Goal: Task Accomplishment & Management: Use online tool/utility

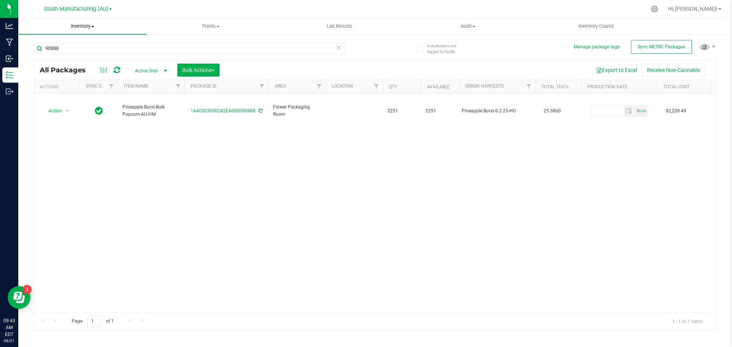
click at [94, 26] on span at bounding box center [92, 27] width 3 height 2
click at [74, 95] on li "From bill of materials" at bounding box center [82, 91] width 129 height 9
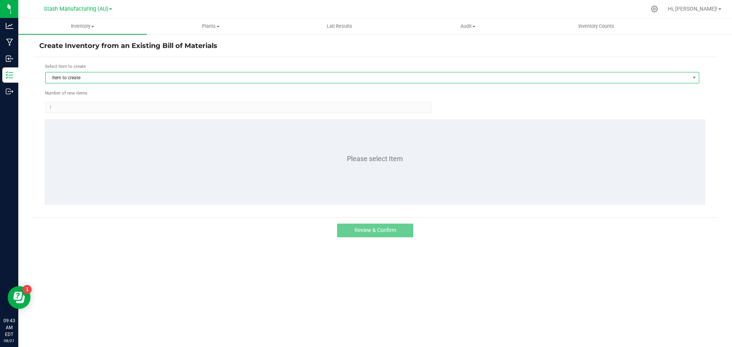
click at [138, 77] on span "Item to create" at bounding box center [368, 77] width 644 height 11
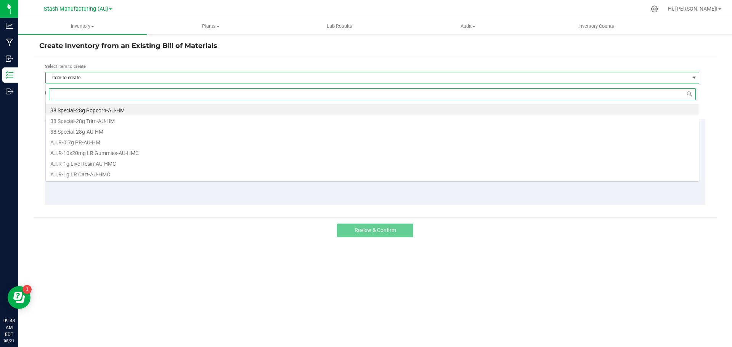
scroll to position [11, 654]
type input "cak"
click at [128, 124] on li "Cake Crasher-0.7g PR 5pk-AU-HM" at bounding box center [372, 120] width 653 height 11
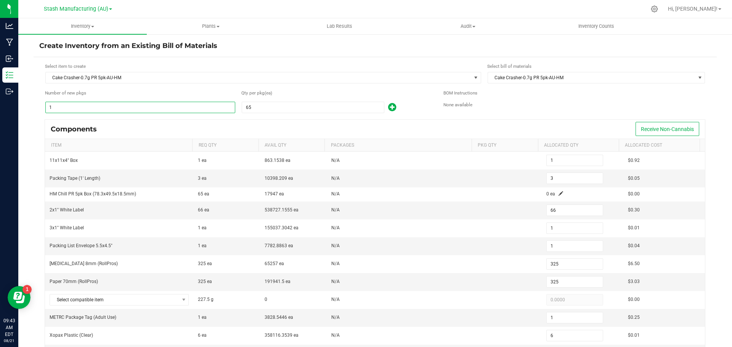
click at [72, 104] on input "1" at bounding box center [140, 107] width 189 height 11
type input "3"
type input "9"
type input "198"
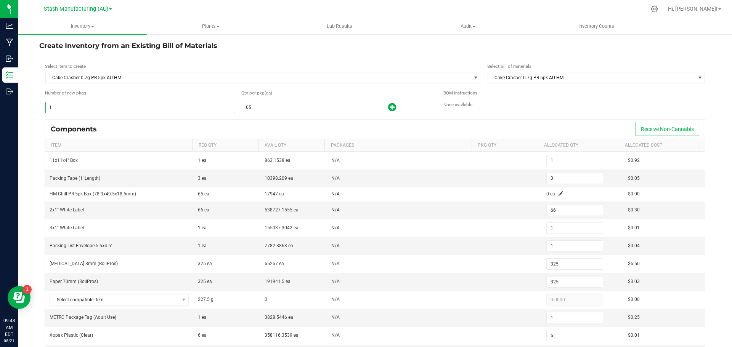
type input "3"
type input "975"
type input "3"
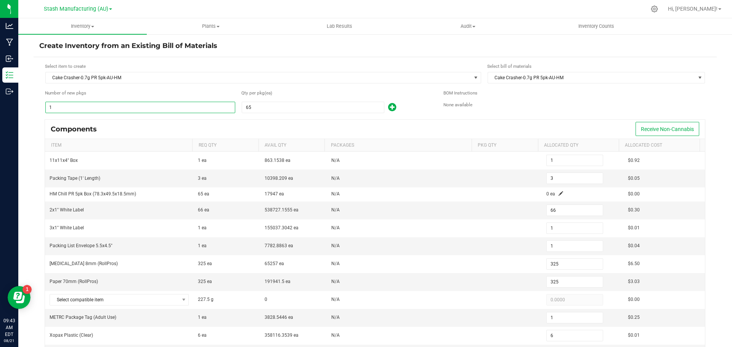
type input "18"
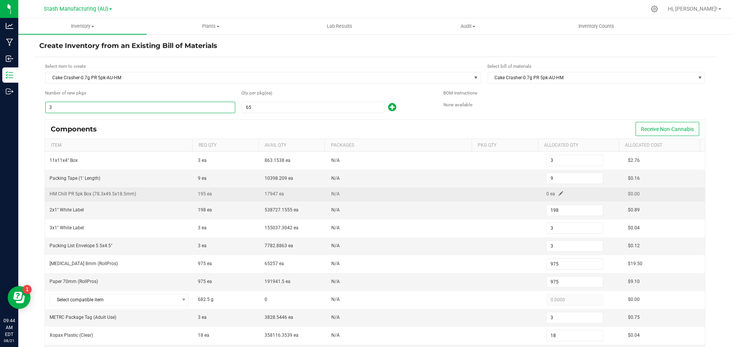
type input "3"
click at [559, 194] on span at bounding box center [561, 193] width 5 height 5
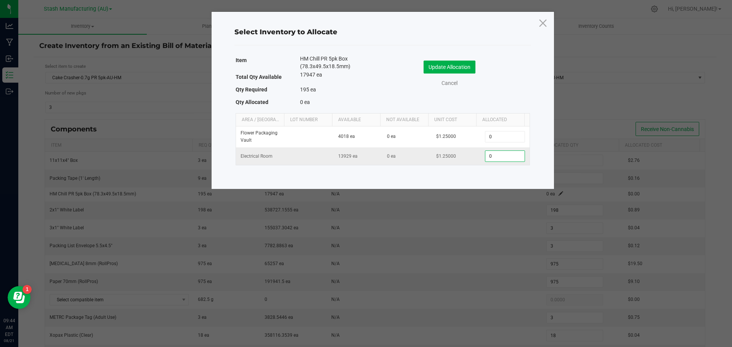
click at [500, 154] on input "0" at bounding box center [504, 156] width 39 height 11
type input "195"
click at [446, 66] on button "Update Allocation" at bounding box center [450, 67] width 52 height 13
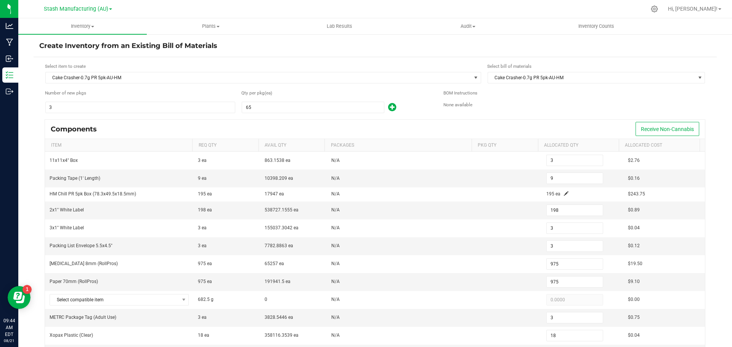
scroll to position [11, 0]
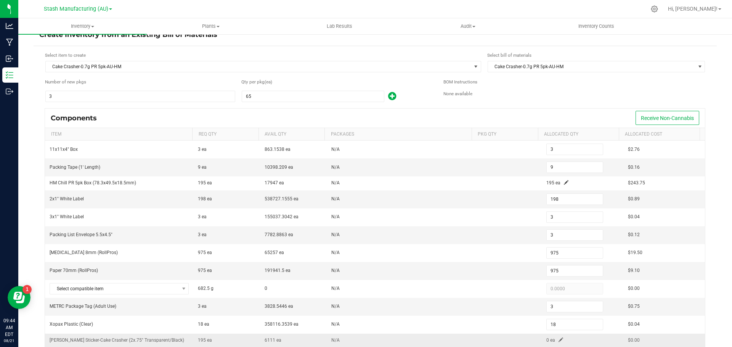
click at [559, 338] on span at bounding box center [561, 340] width 5 height 5
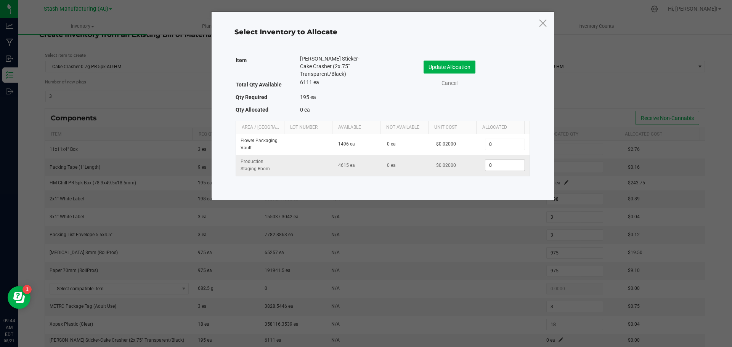
click at [514, 167] on input "0" at bounding box center [504, 165] width 39 height 11
type input "195"
click at [477, 69] on div "Update Allocation" at bounding box center [450, 67] width 68 height 13
click at [460, 69] on button "Update Allocation" at bounding box center [450, 67] width 52 height 13
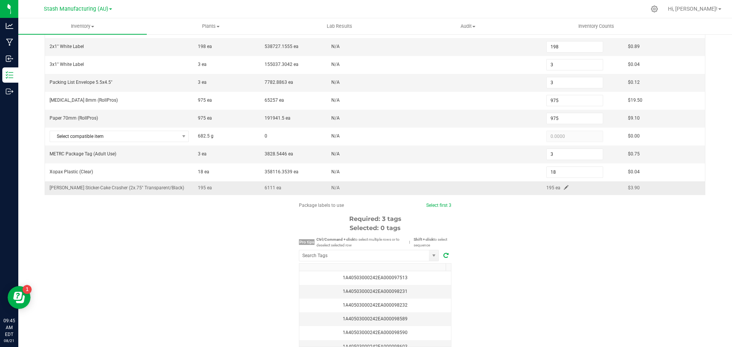
scroll to position [195, 0]
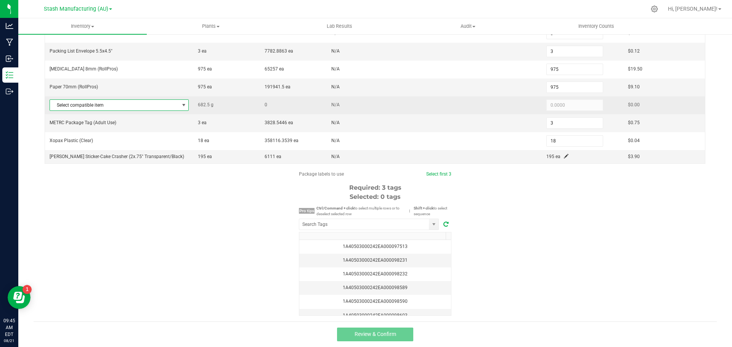
click at [181, 105] on span at bounding box center [184, 105] width 6 height 6
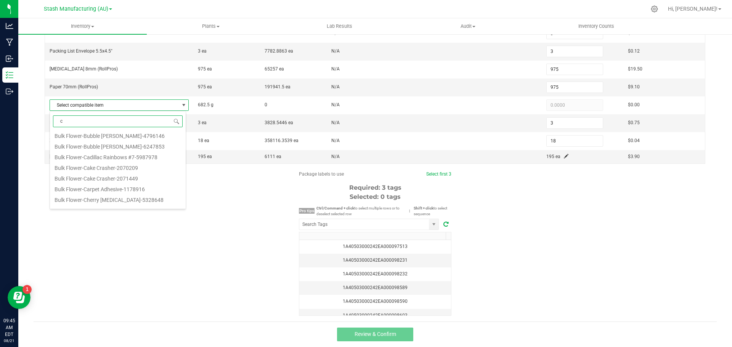
scroll to position [0, 0]
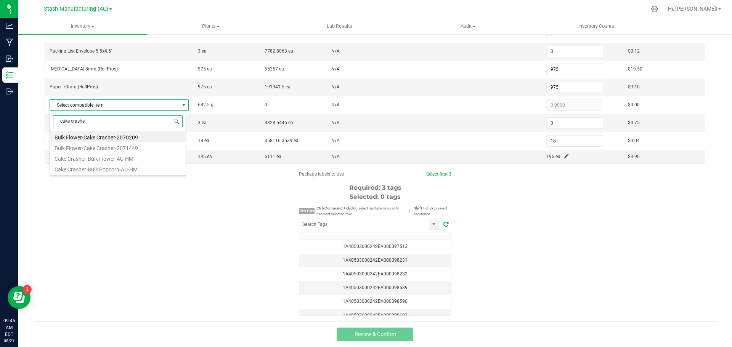
type input "cake crasher"
click at [116, 169] on li "Cake Crasher-Bulk Popcorn-AU-HM" at bounding box center [118, 168] width 136 height 11
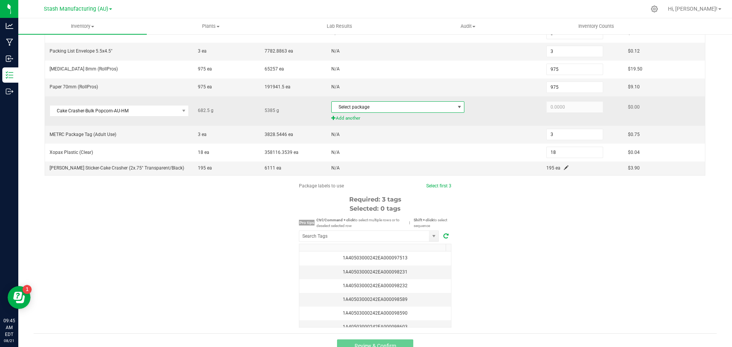
click at [456, 105] on span at bounding box center [459, 107] width 6 height 6
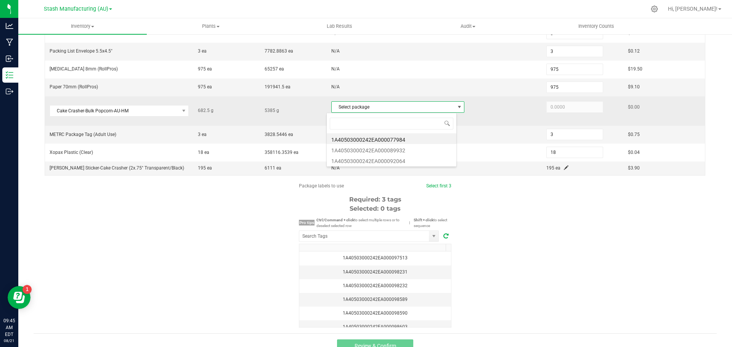
scroll to position [11, 130]
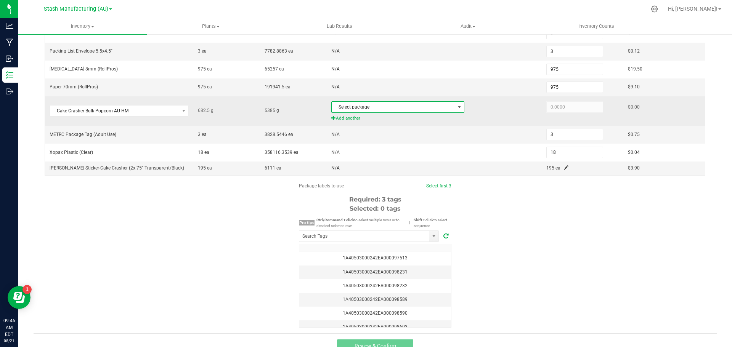
click at [456, 108] on span at bounding box center [459, 107] width 6 height 6
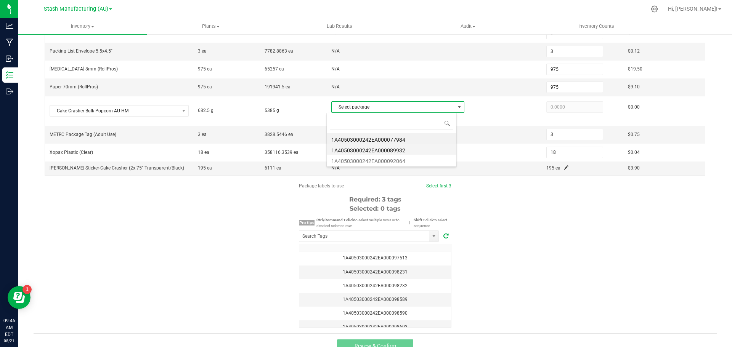
click at [425, 146] on li "1A40503000242EA000089932" at bounding box center [392, 149] width 130 height 11
type input "682.5000"
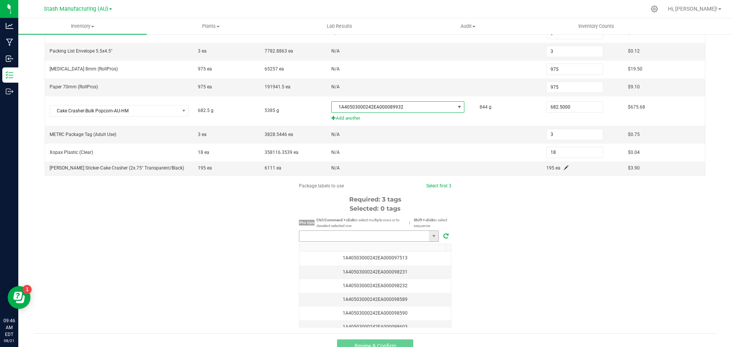
click at [393, 233] on input "NO DATA FOUND" at bounding box center [364, 236] width 130 height 11
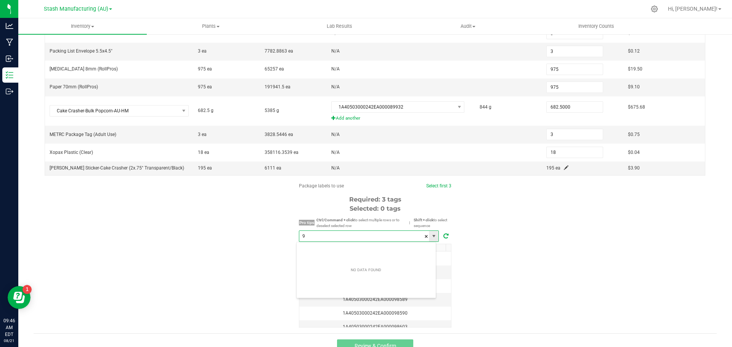
scroll to position [11, 140]
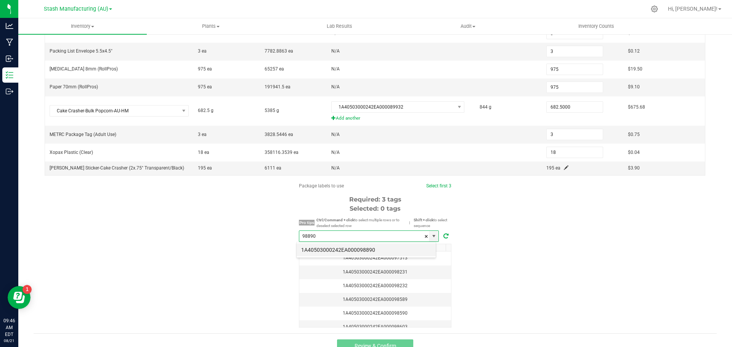
click at [387, 250] on li "1A40503000242EA000098890" at bounding box center [366, 250] width 139 height 13
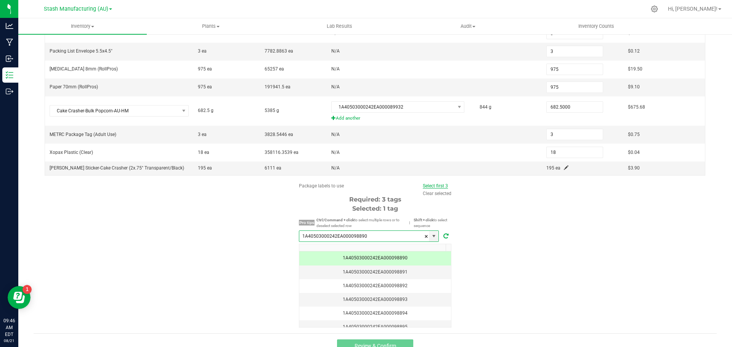
type input "1A40503000242EA000098890"
click at [437, 185] on link "Select first 3" at bounding box center [435, 185] width 25 height 5
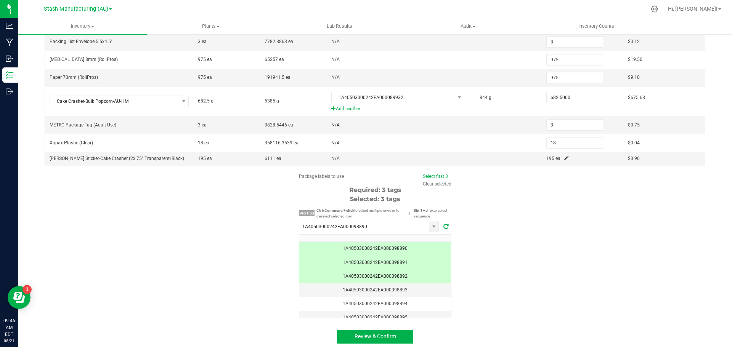
scroll to position [207, 0]
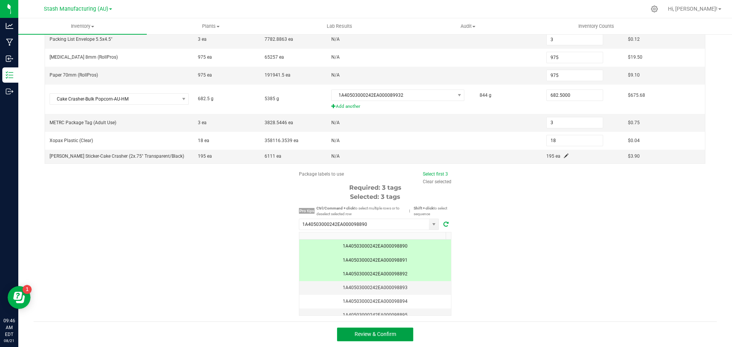
click at [356, 333] on span "Review & Confirm" at bounding box center [376, 334] width 42 height 6
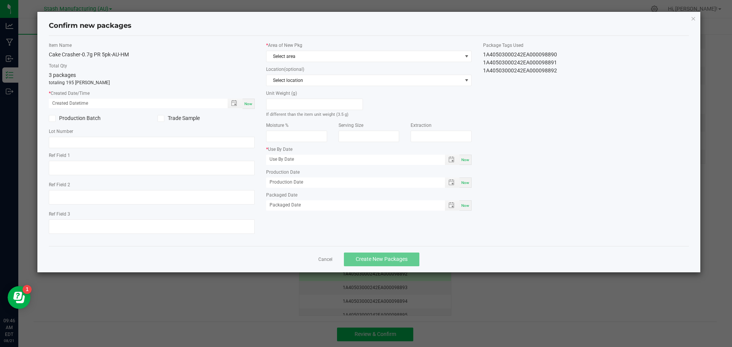
type input "[DATE]"
click at [246, 102] on span "Now" at bounding box center [248, 104] width 8 height 4
type input "[DATE] 09:46 AM"
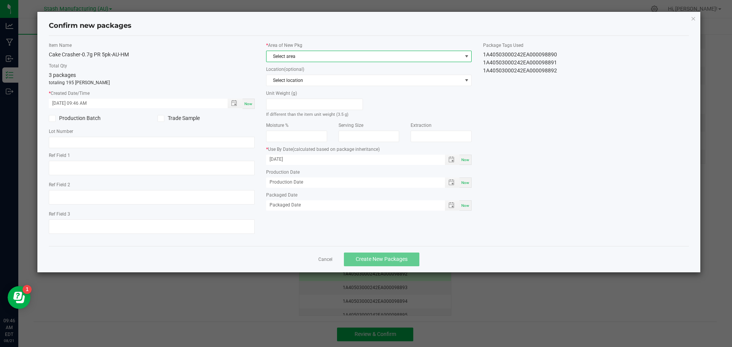
click at [469, 58] on span at bounding box center [467, 56] width 6 height 6
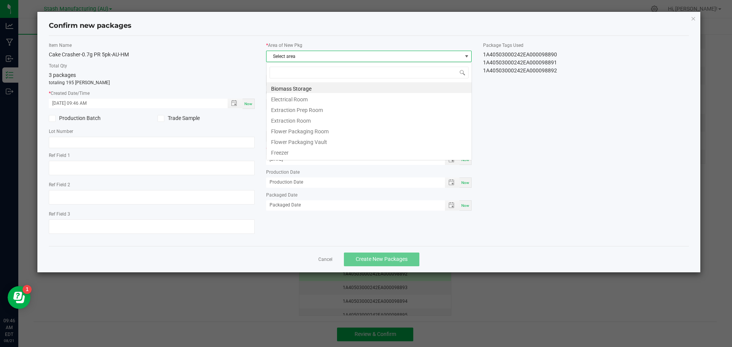
scroll to position [11, 206]
click at [274, 133] on li "Flower Packaging Room" at bounding box center [369, 130] width 205 height 11
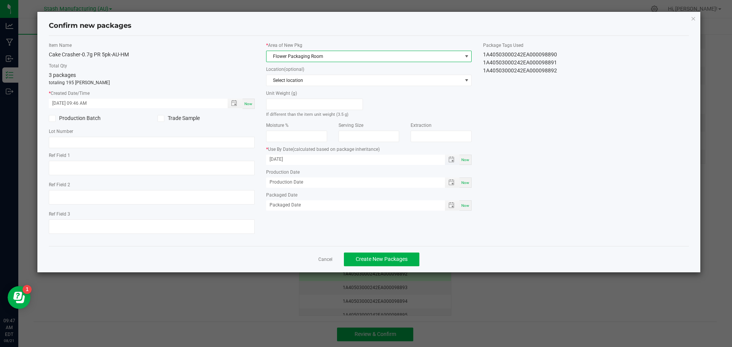
click at [435, 161] on input "[DATE]" at bounding box center [351, 160] width 171 height 10
click at [409, 162] on input "[DATE]" at bounding box center [351, 160] width 171 height 10
click at [464, 158] on span "Now" at bounding box center [465, 160] width 8 height 4
click at [351, 162] on input "[DATE]" at bounding box center [351, 160] width 171 height 10
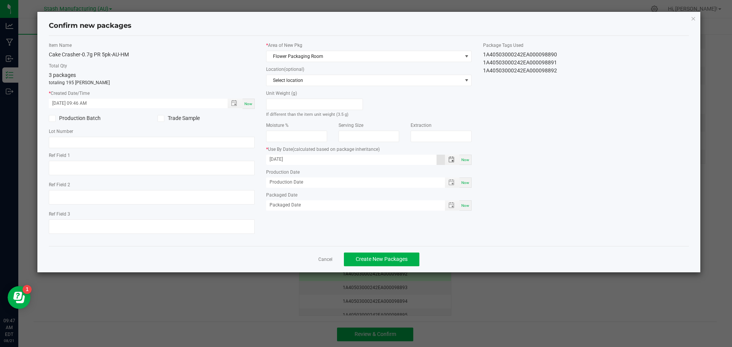
click at [470, 159] on div "Now" at bounding box center [466, 160] width 12 height 10
click at [291, 158] on input "[DATE]" at bounding box center [351, 160] width 171 height 10
type input "[DATE]"
click at [466, 206] on span "Now" at bounding box center [465, 206] width 8 height 4
type input "[DATE]"
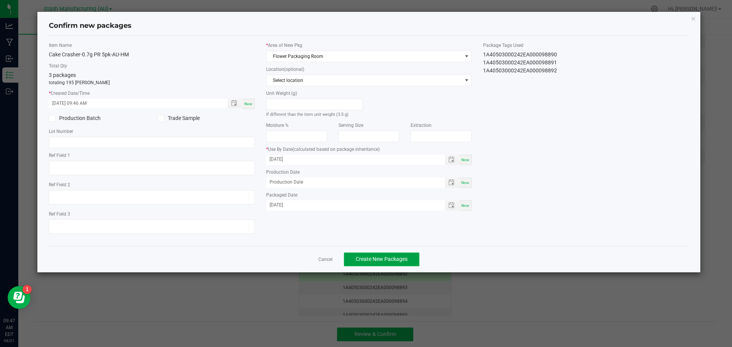
click at [374, 260] on span "Create New Packages" at bounding box center [382, 259] width 52 height 6
